Goal: Information Seeking & Learning: Understand process/instructions

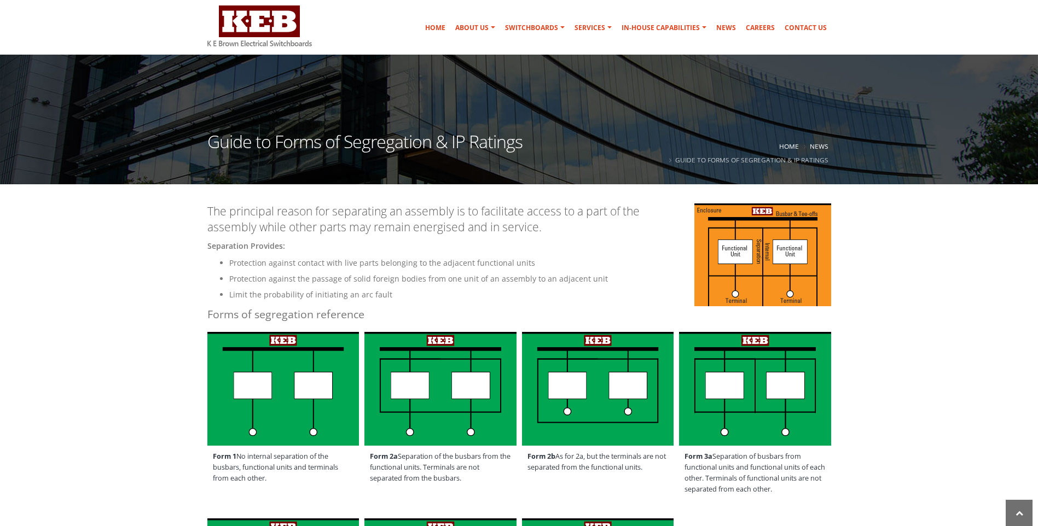
scroll to position [219, 0]
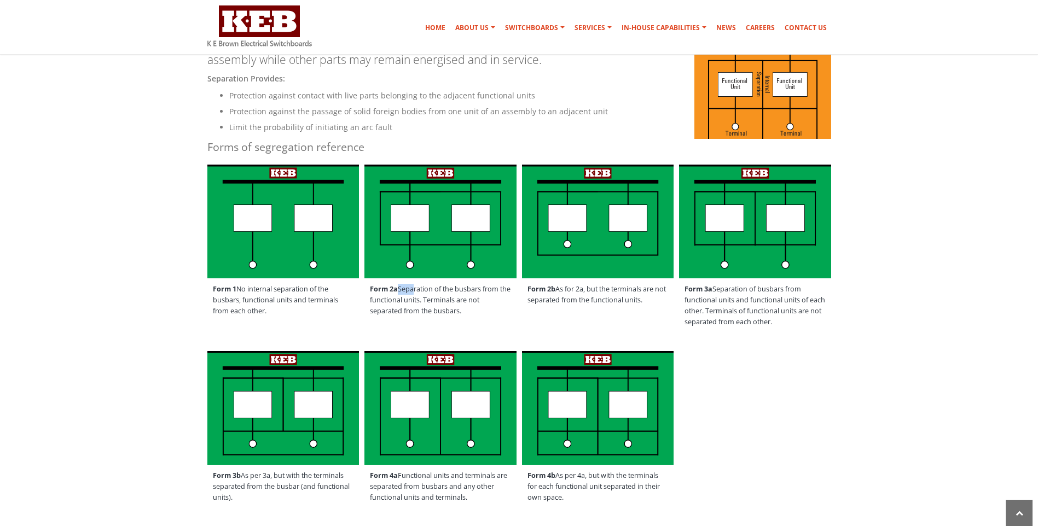
drag, startPoint x: 398, startPoint y: 287, endPoint x: 410, endPoint y: 287, distance: 12.0
click at [410, 287] on span "Form 2a Separation of the busbars from the functional units. Terminals are not …" at bounding box center [440, 301] width 152 height 44
drag, startPoint x: 410, startPoint y: 287, endPoint x: 389, endPoint y: 296, distance: 23.1
click at [389, 296] on span "Form 2a Separation of the busbars from the functional units. Terminals are not …" at bounding box center [440, 301] width 152 height 44
drag, startPoint x: 436, startPoint y: 301, endPoint x: 478, endPoint y: 311, distance: 43.4
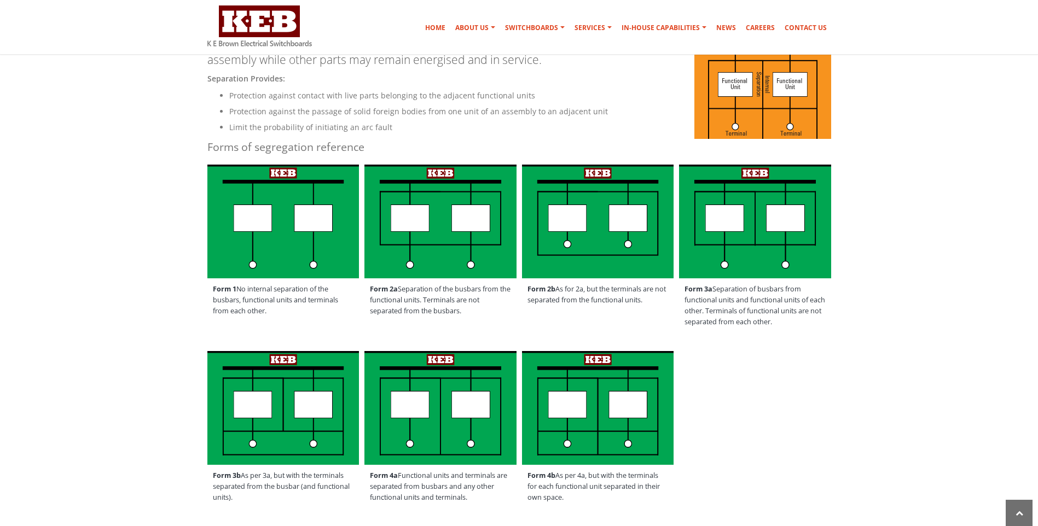
click at [478, 311] on span "Form 2a Separation of the busbars from the functional units. Terminals are not …" at bounding box center [440, 301] width 152 height 44
drag, startPoint x: 478, startPoint y: 311, endPoint x: 566, endPoint y: 291, distance: 90.5
click at [566, 291] on span "Form 2b As for 2a, but the terminals are not separated from the functional unit…" at bounding box center [598, 295] width 152 height 33
drag, startPoint x: 557, startPoint y: 291, endPoint x: 648, endPoint y: 306, distance: 92.7
click at [648, 306] on span "Form 2b As for 2a, but the terminals are not separated from the functional unit…" at bounding box center [598, 295] width 152 height 33
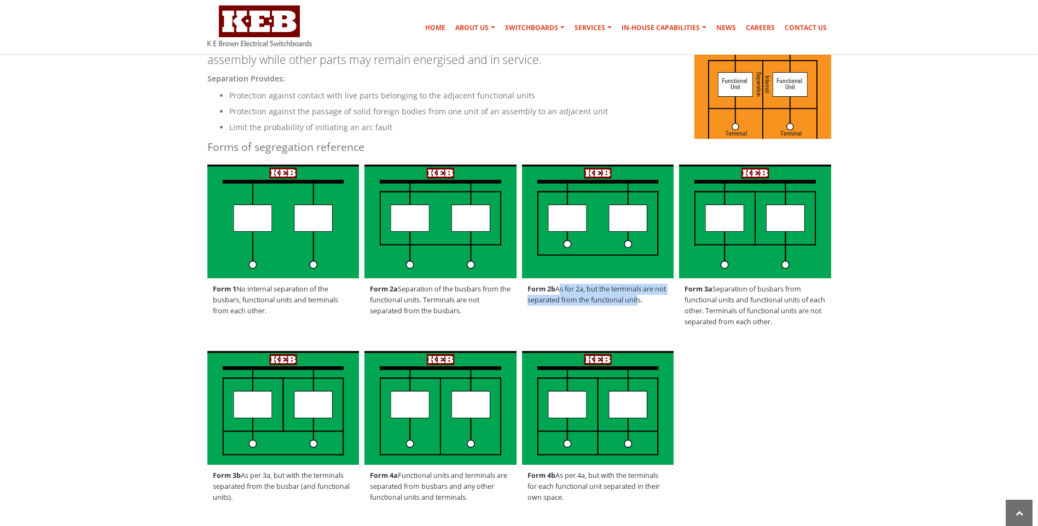
click at [586, 309] on span "Form 2b As for 2a, but the terminals are not separated from the functional unit…" at bounding box center [598, 295] width 152 height 33
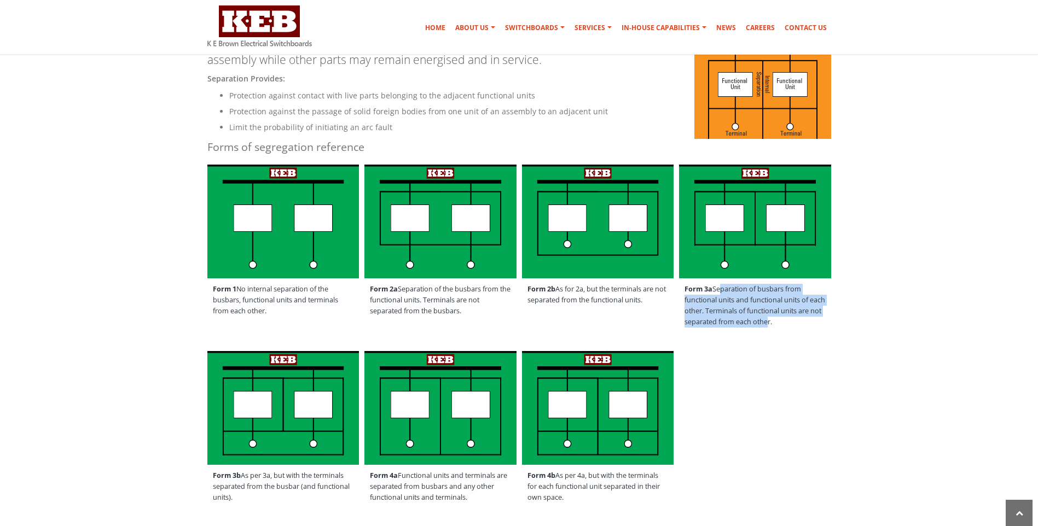
drag, startPoint x: 717, startPoint y: 288, endPoint x: 791, endPoint y: 328, distance: 83.8
click at [791, 328] on span "Form 3a Separation of busbars from functional units and functional units of eac…" at bounding box center [755, 306] width 152 height 55
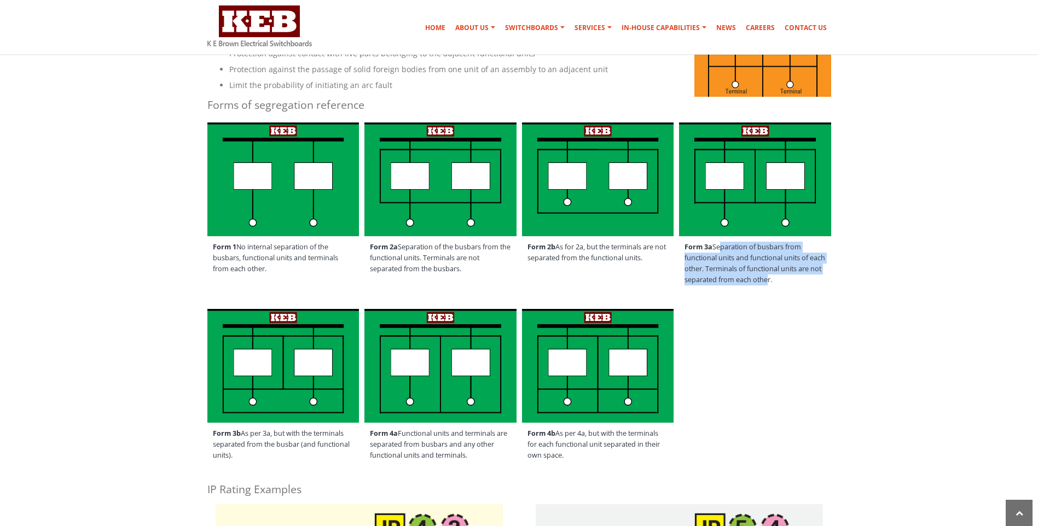
scroll to position [274, 0]
